Goal: Information Seeking & Learning: Learn about a topic

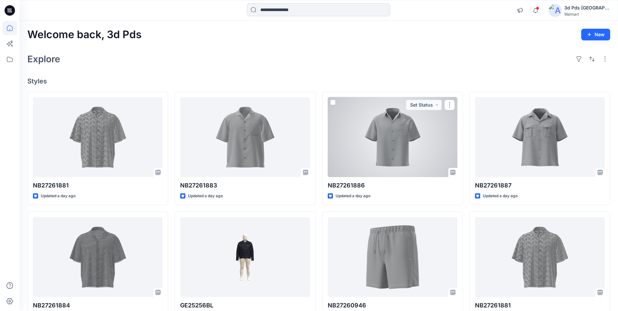
click at [398, 146] on div at bounding box center [393, 137] width 130 height 80
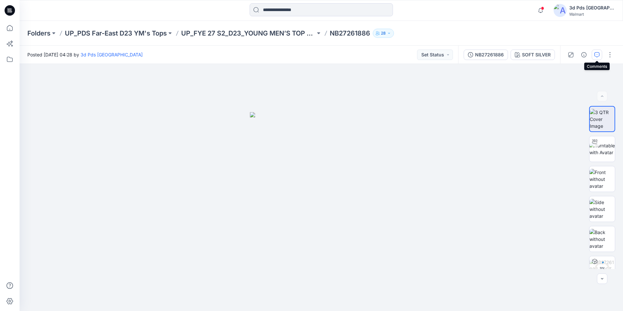
click at [594, 54] on icon "button" at bounding box center [596, 54] width 5 height 5
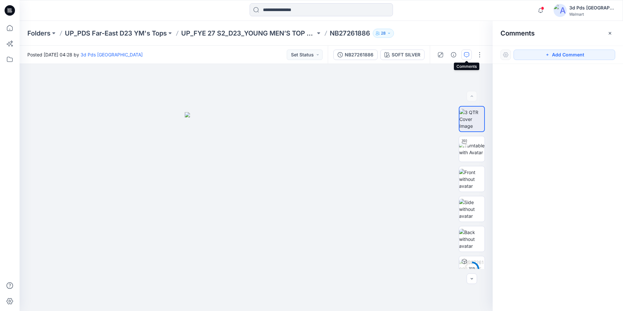
click at [468, 55] on icon "button" at bounding box center [466, 54] width 5 height 5
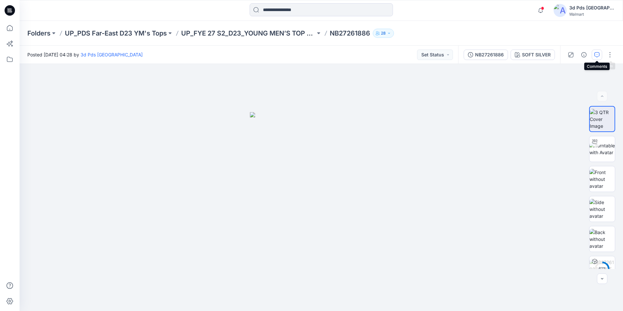
click at [597, 56] on icon "button" at bounding box center [596, 54] width 5 height 5
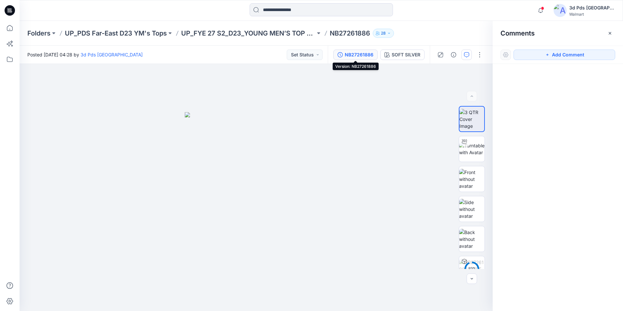
click at [356, 56] on div "NB27261886" at bounding box center [358, 54] width 29 height 7
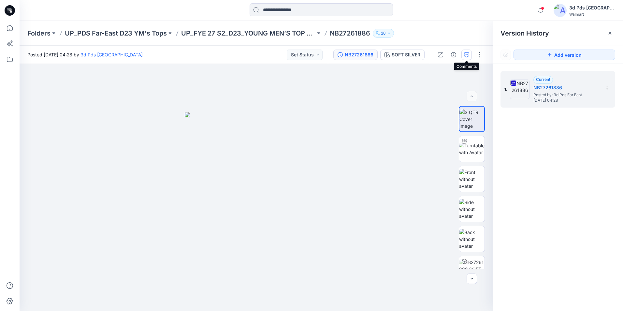
click at [470, 57] on button "button" at bounding box center [466, 54] width 10 height 10
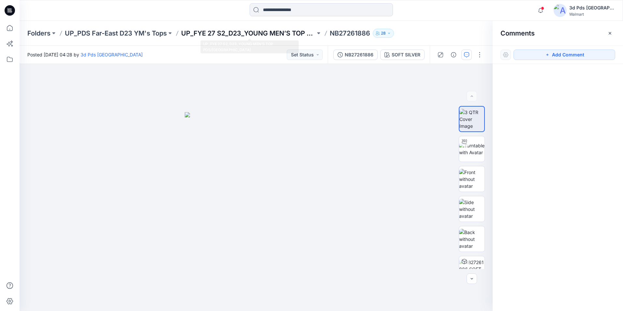
click at [256, 33] on p "UP_FYE 27 S2_D23_YOUNG MEN’S TOP PDS/[GEOGRAPHIC_DATA]" at bounding box center [248, 33] width 134 height 9
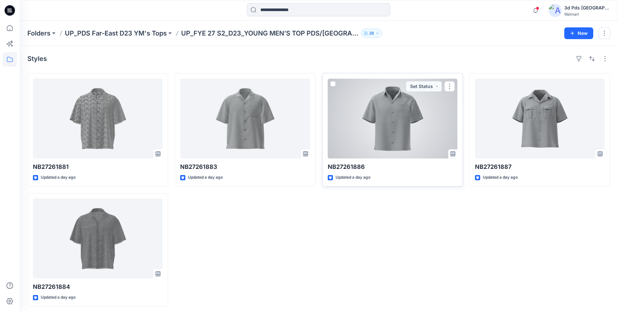
click at [375, 122] on div at bounding box center [393, 118] width 130 height 80
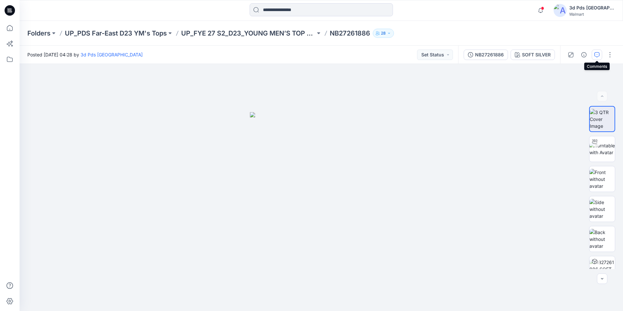
click at [597, 52] on icon "button" at bounding box center [596, 54] width 5 height 5
click at [595, 52] on icon "button" at bounding box center [596, 54] width 5 height 5
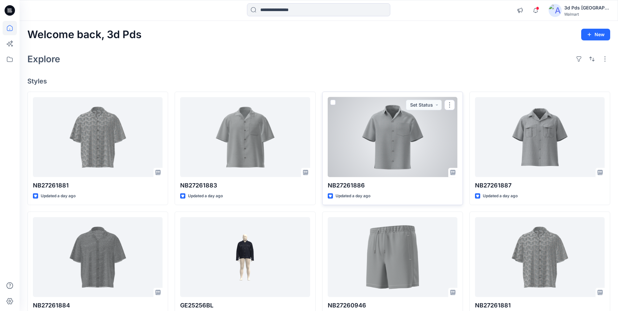
click at [401, 152] on div at bounding box center [393, 137] width 130 height 80
click at [364, 152] on div at bounding box center [393, 137] width 130 height 80
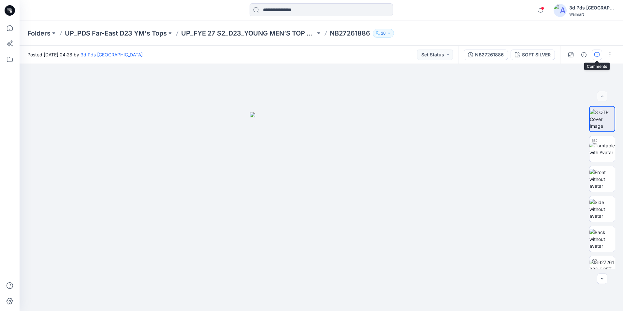
click at [597, 59] on button "button" at bounding box center [596, 54] width 10 height 10
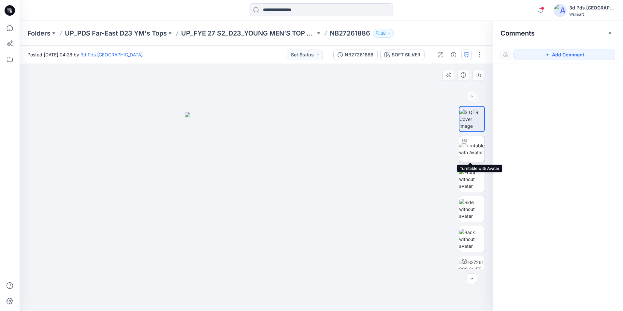
click at [477, 145] on img at bounding box center [471, 149] width 25 height 14
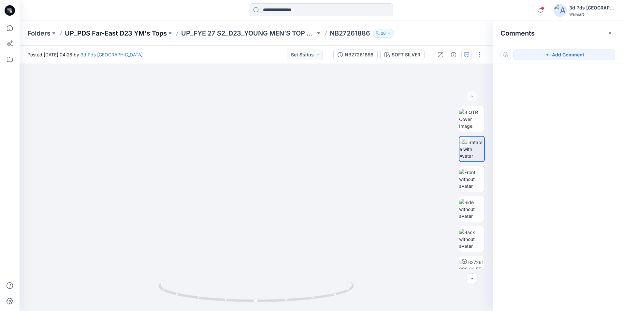
click at [97, 34] on p "UP_PDS Far-East D23 YM's Tops" at bounding box center [116, 33] width 102 height 9
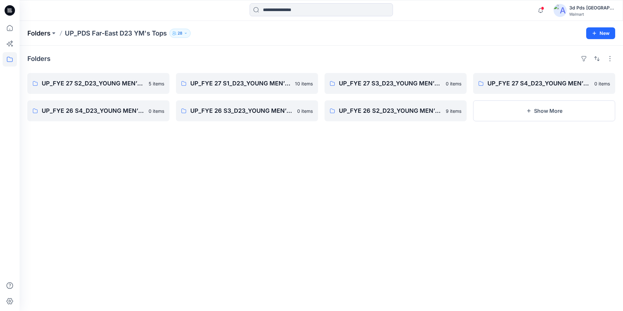
click at [45, 34] on p "Folders" at bounding box center [38, 33] width 23 height 9
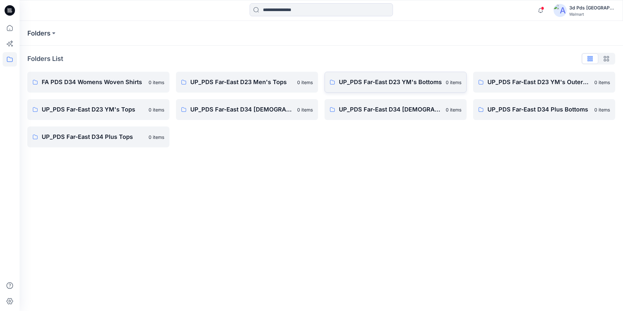
click at [418, 85] on p "UP_PDS Far-East D23 YM's Bottoms" at bounding box center [390, 81] width 103 height 9
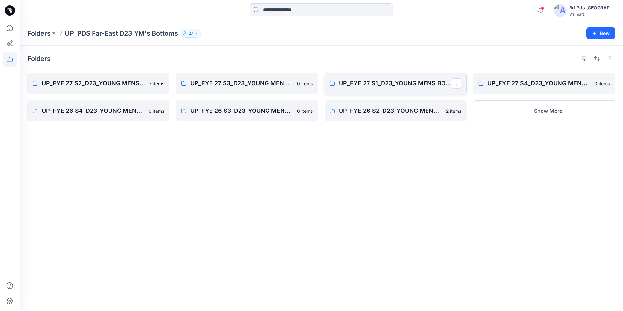
click at [418, 85] on p "UP_FYE 27 S1_D23_YOUNG MENS BOTTOMS PDS/[GEOGRAPHIC_DATA]" at bounding box center [395, 83] width 112 height 9
click at [79, 82] on p "UP_FYE 27 S2_D23_YOUNG MENS BOTTOMS PDS/[GEOGRAPHIC_DATA]" at bounding box center [98, 83] width 112 height 9
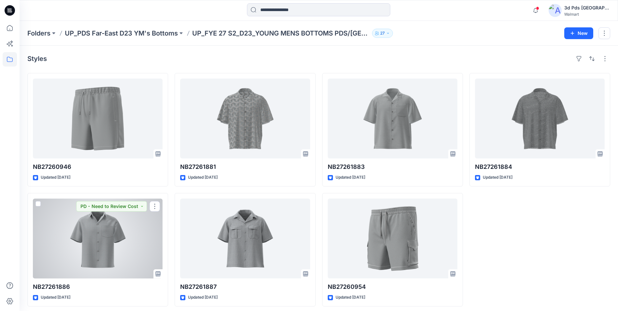
click at [93, 246] on div at bounding box center [98, 238] width 130 height 80
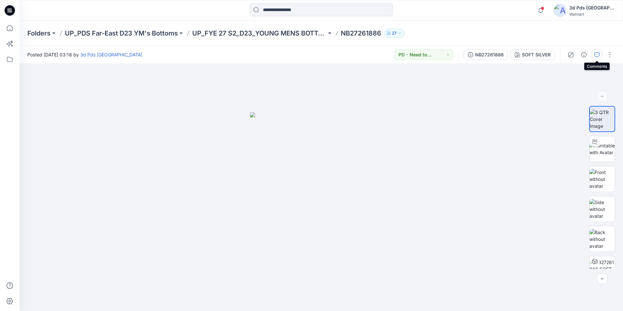
click at [595, 56] on icon "button" at bounding box center [596, 54] width 5 height 5
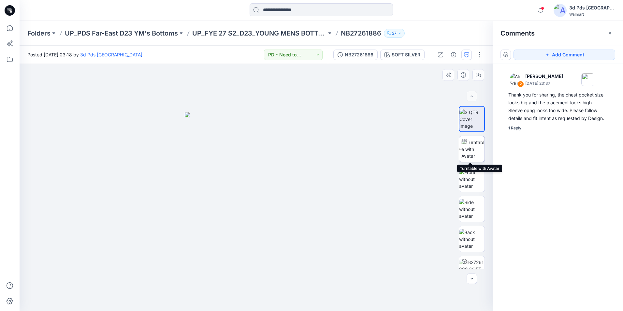
click at [472, 145] on img at bounding box center [472, 149] width 23 height 21
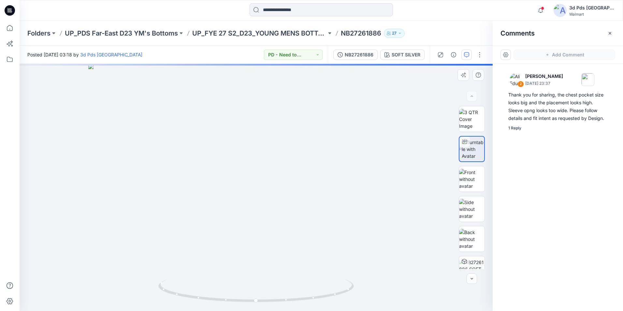
drag, startPoint x: 247, startPoint y: 170, endPoint x: 238, endPoint y: 201, distance: 32.7
